Goal: Navigation & Orientation: Find specific page/section

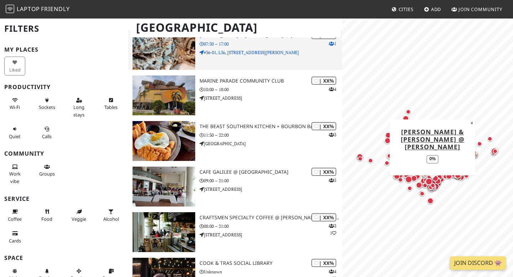
scroll to position [14152, 0]
